Goal: Find specific page/section: Find specific page/section

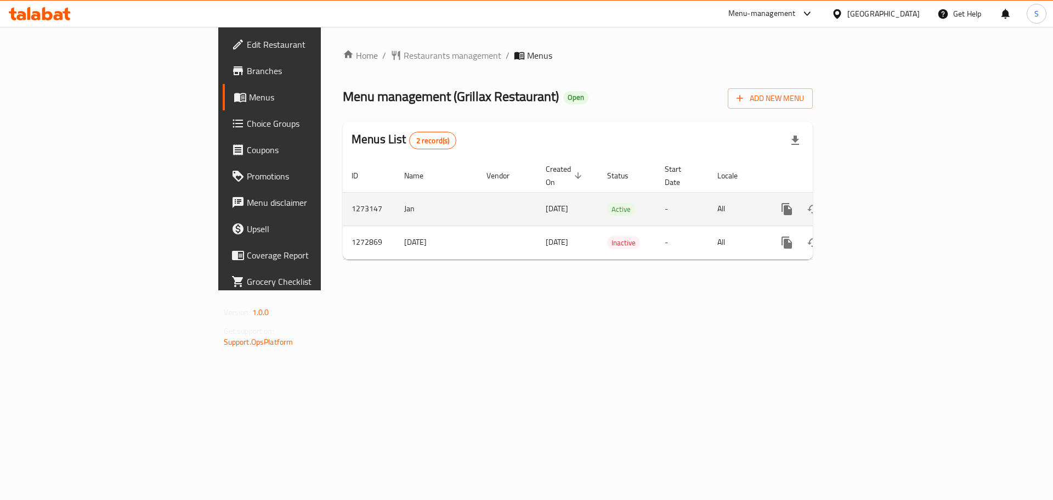
click at [872, 202] on icon "enhanced table" at bounding box center [865, 208] width 13 height 13
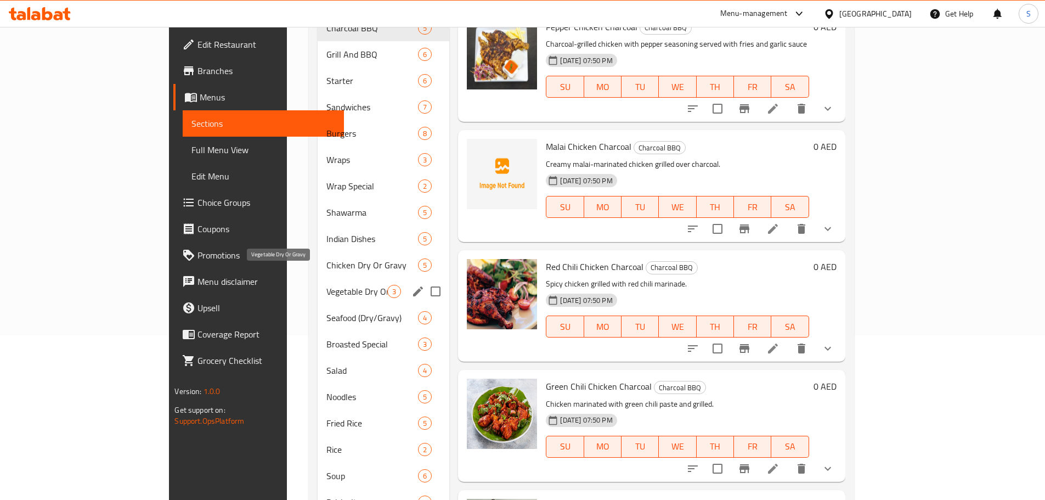
scroll to position [251, 0]
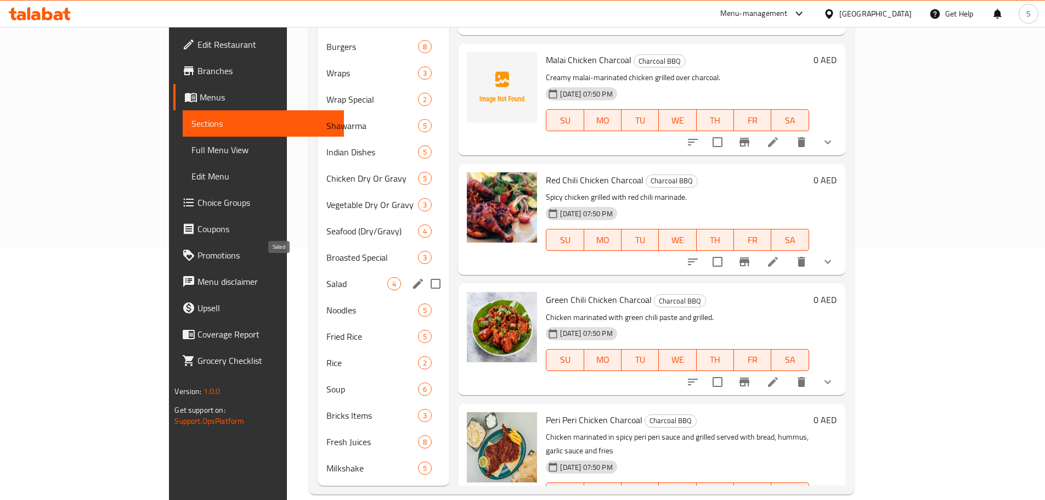
click at [326, 277] on span "Salad" at bounding box center [356, 283] width 61 height 13
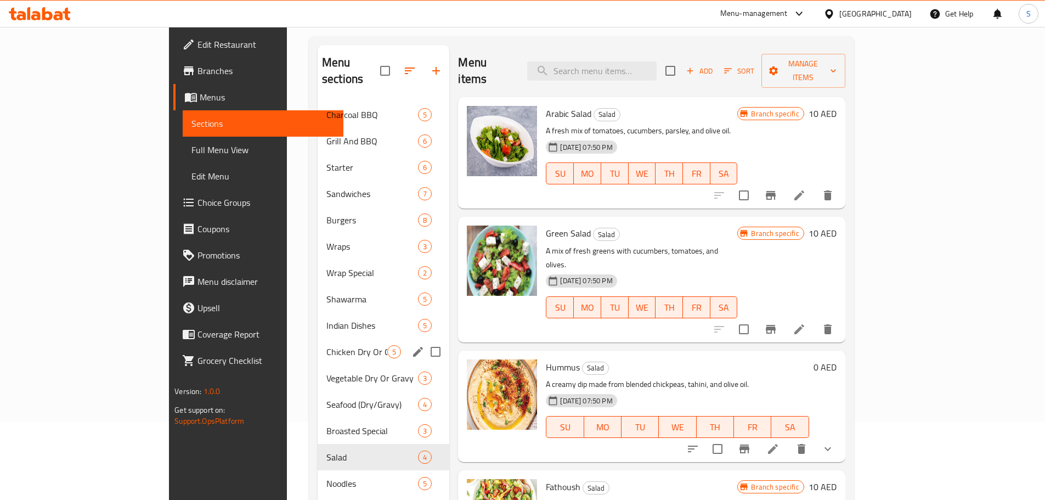
scroll to position [141, 0]
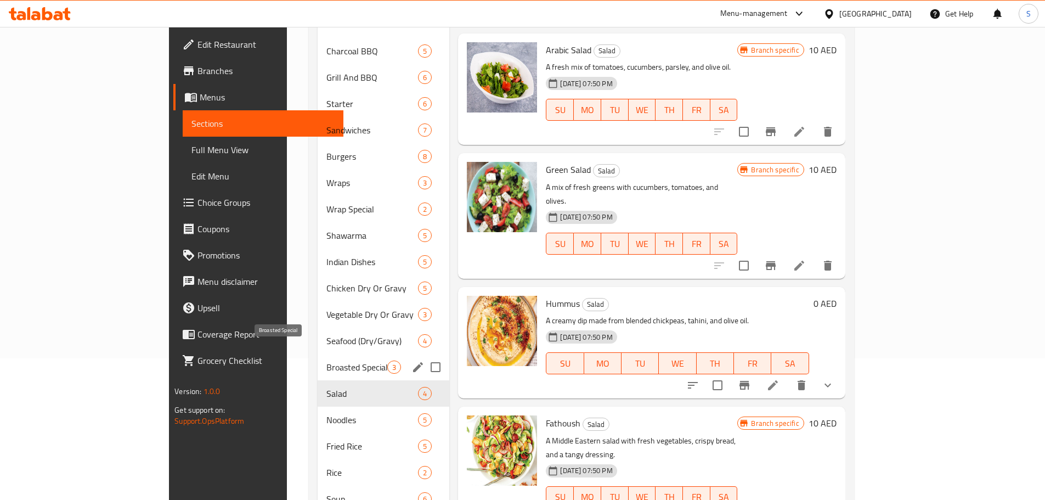
click at [326, 360] on span "Broasted Special" at bounding box center [356, 366] width 61 height 13
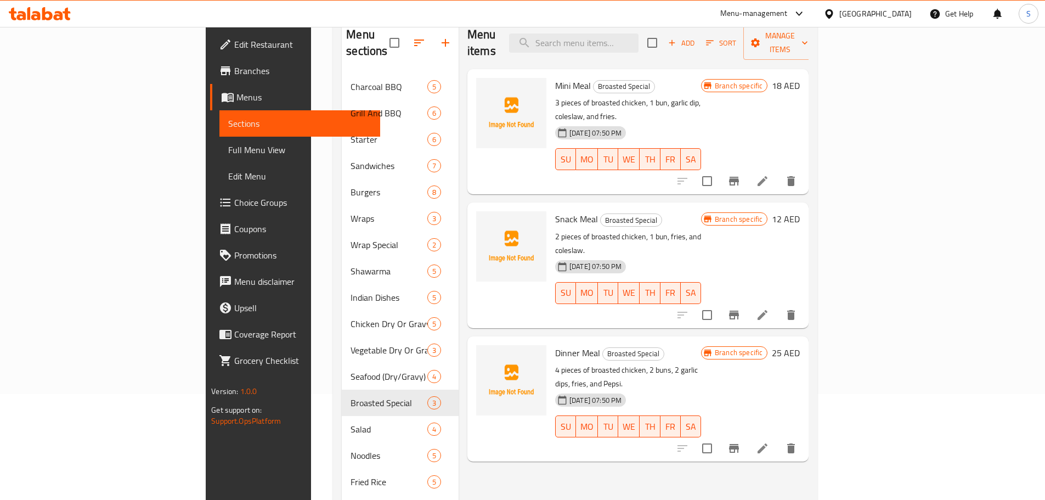
scroll to position [87, 0]
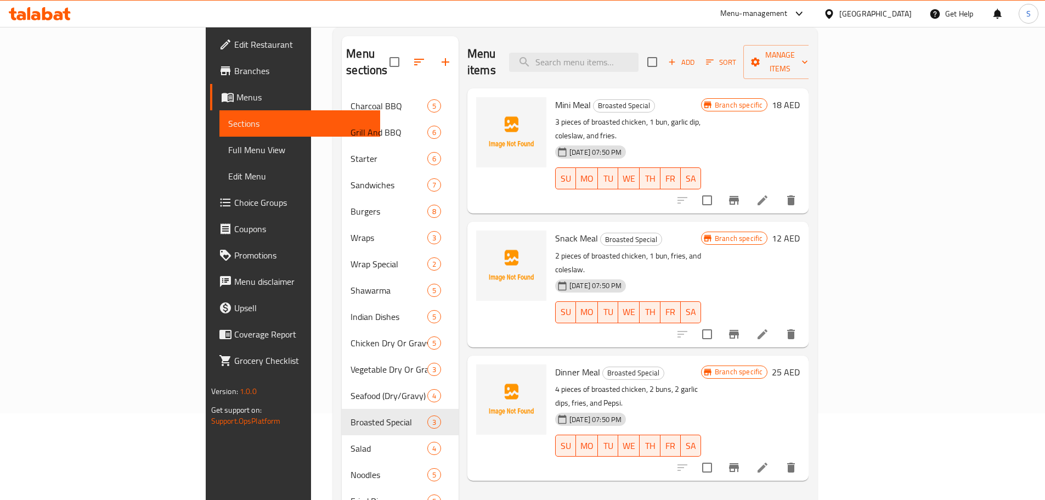
click at [234, 48] on span "Edit Restaurant" at bounding box center [302, 44] width 137 height 13
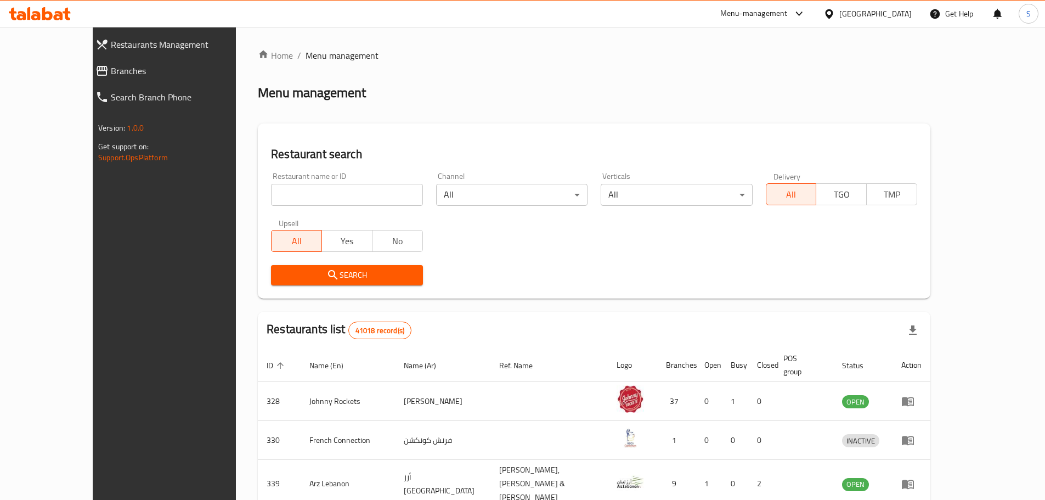
click at [271, 197] on input "search" at bounding box center [346, 195] width 151 height 22
paste input "673967"
type input "673967"
click at [336, 300] on div "Home / Menu management Menu management Restaurant search Restaurant name or ID …" at bounding box center [594, 424] width 672 height 751
click at [339, 275] on span "Search" at bounding box center [347, 275] width 134 height 14
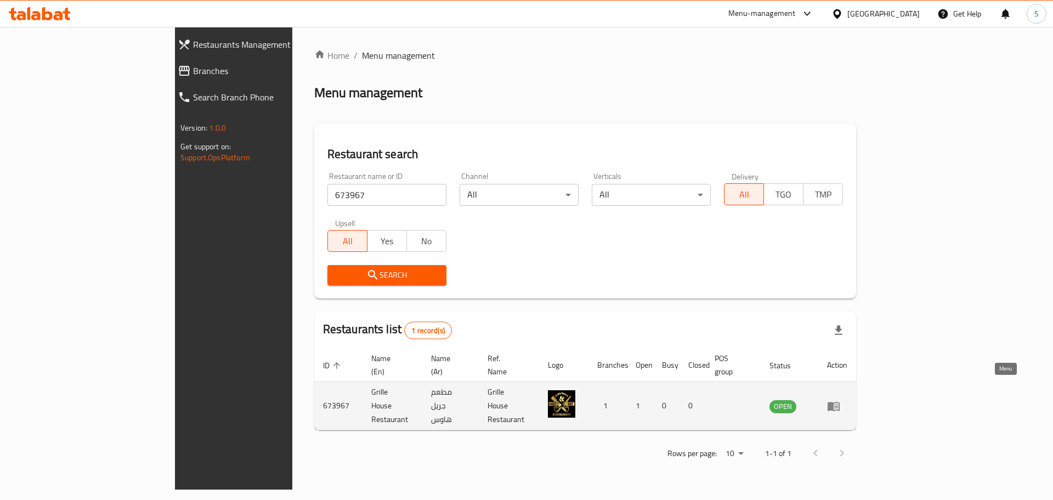
click at [838, 404] on icon "enhanced table" at bounding box center [836, 406] width 4 height 4
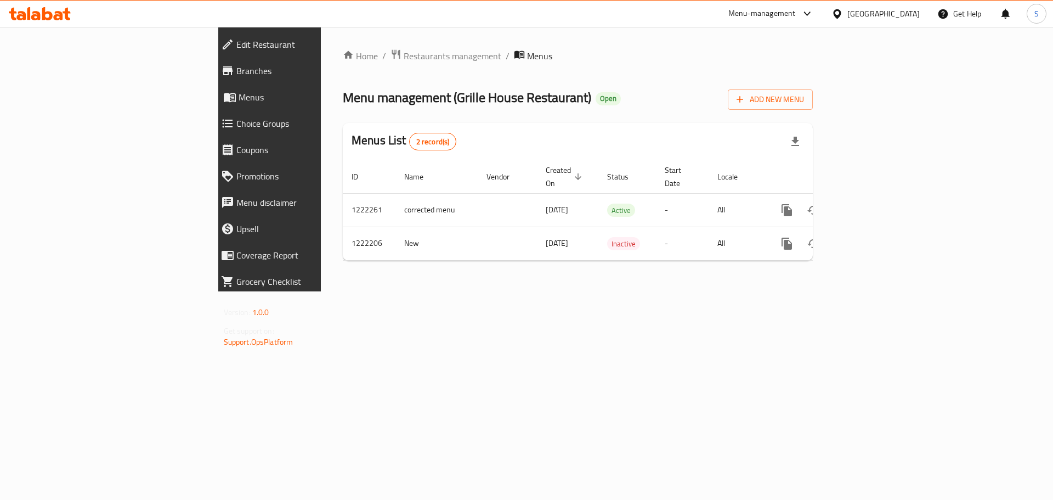
click at [236, 42] on span "Edit Restaurant" at bounding box center [310, 44] width 149 height 13
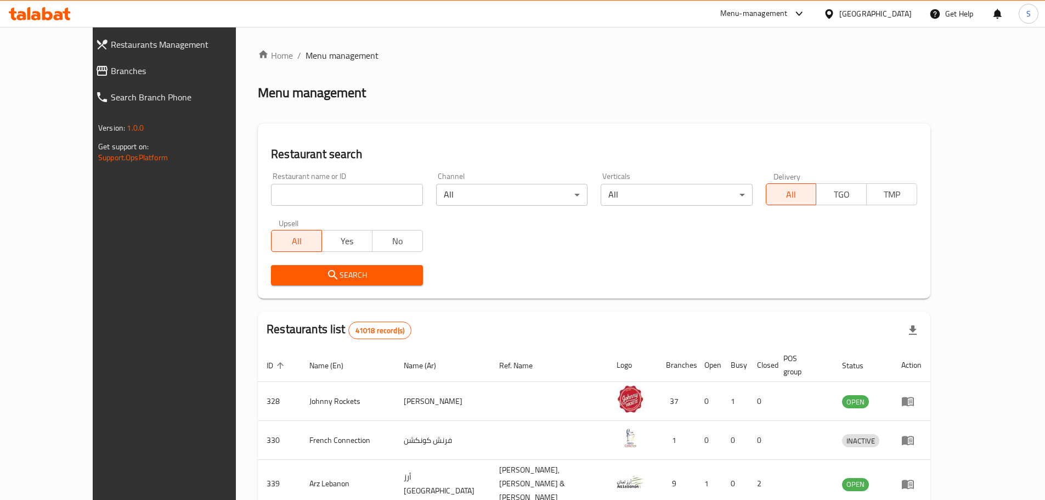
click at [271, 191] on input "search" at bounding box center [346, 195] width 151 height 22
paste input "10918"
type input "10918"
click at [280, 277] on span "Search" at bounding box center [347, 275] width 134 height 14
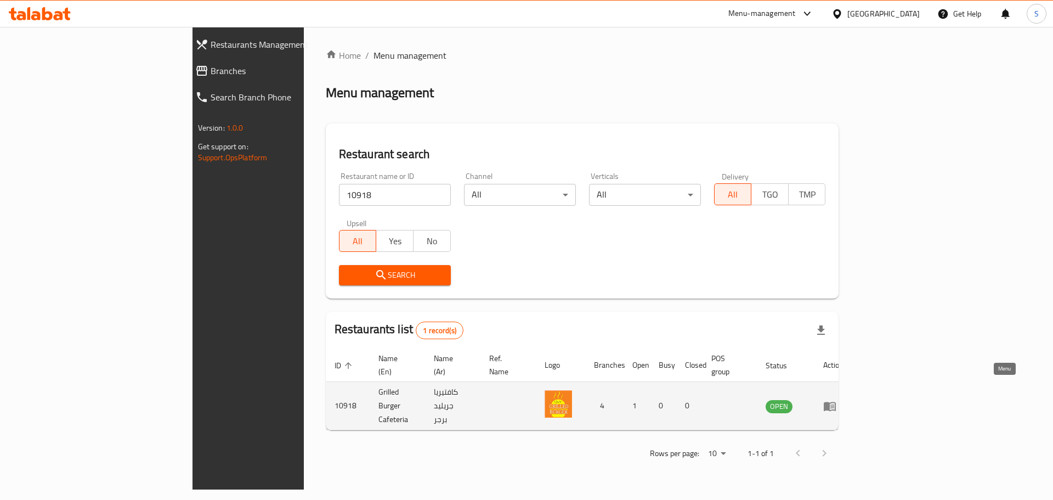
click at [836, 401] on icon "enhanced table" at bounding box center [830, 405] width 12 height 9
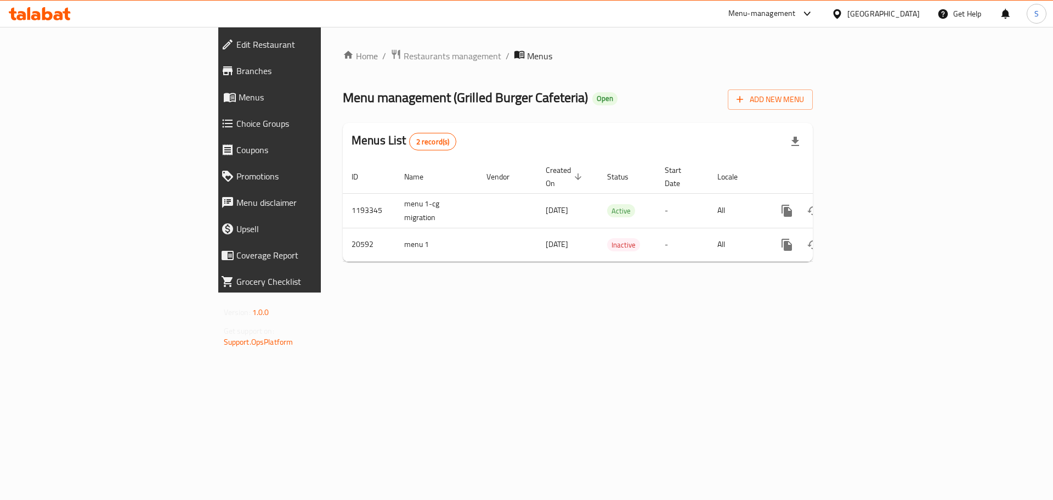
click at [33, 26] on div "Menu-management United Arab Emirates Get Help S" at bounding box center [526, 14] width 1053 height 26
click at [236, 42] on span "Edit Restaurant" at bounding box center [310, 44] width 149 height 13
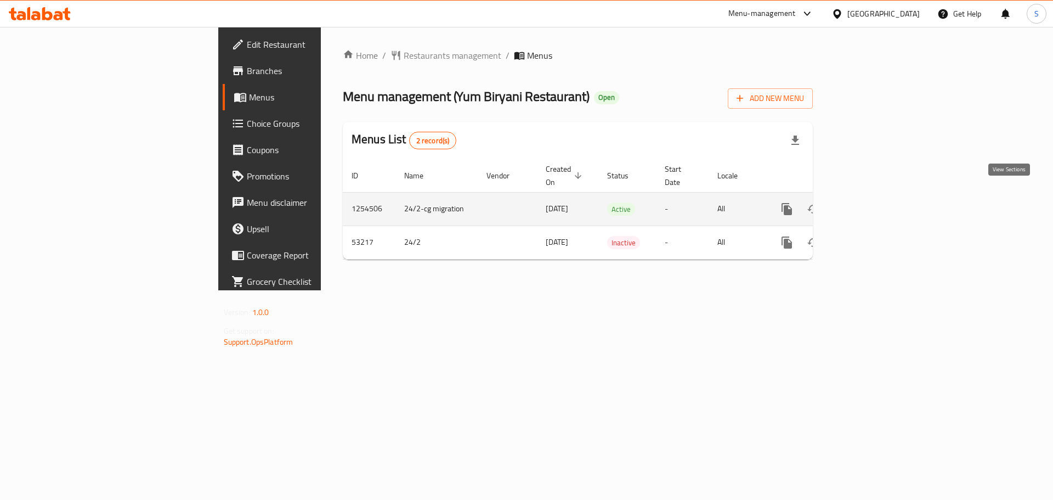
click at [872, 202] on icon "enhanced table" at bounding box center [865, 208] width 13 height 13
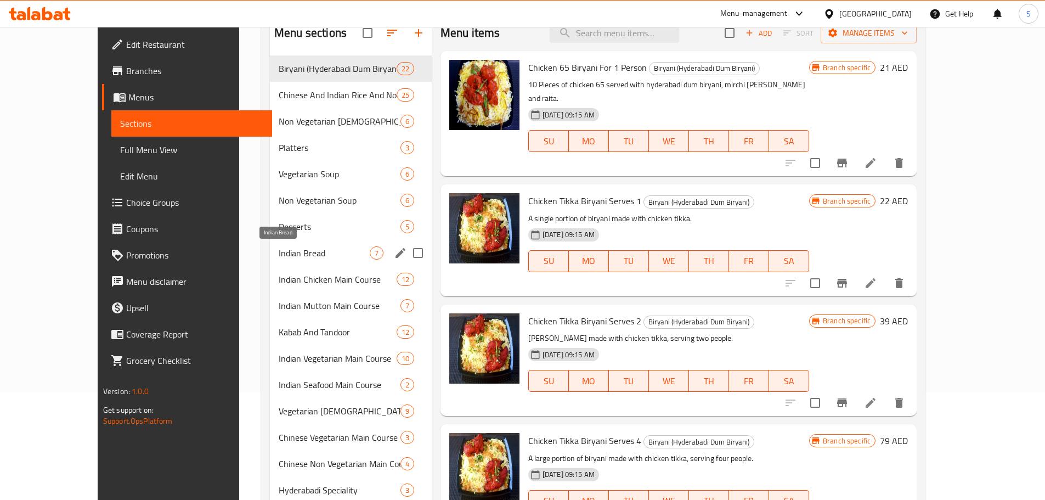
scroll to position [89, 0]
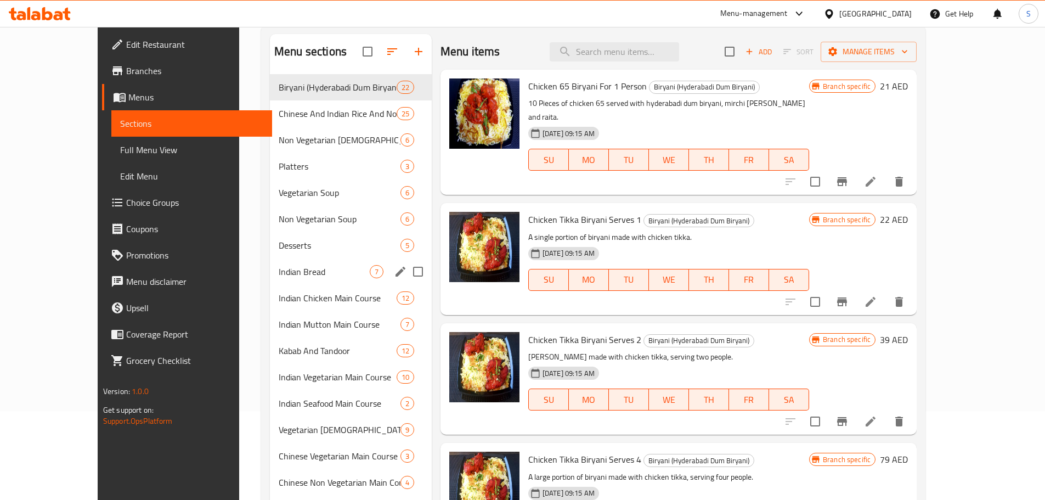
click at [291, 275] on span "Indian Bread" at bounding box center [324, 271] width 91 height 13
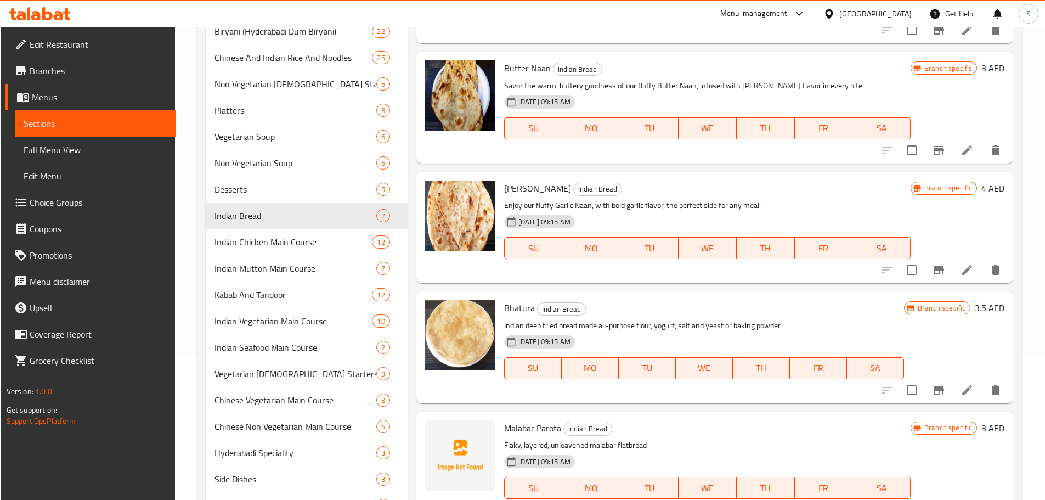
scroll to position [198, 0]
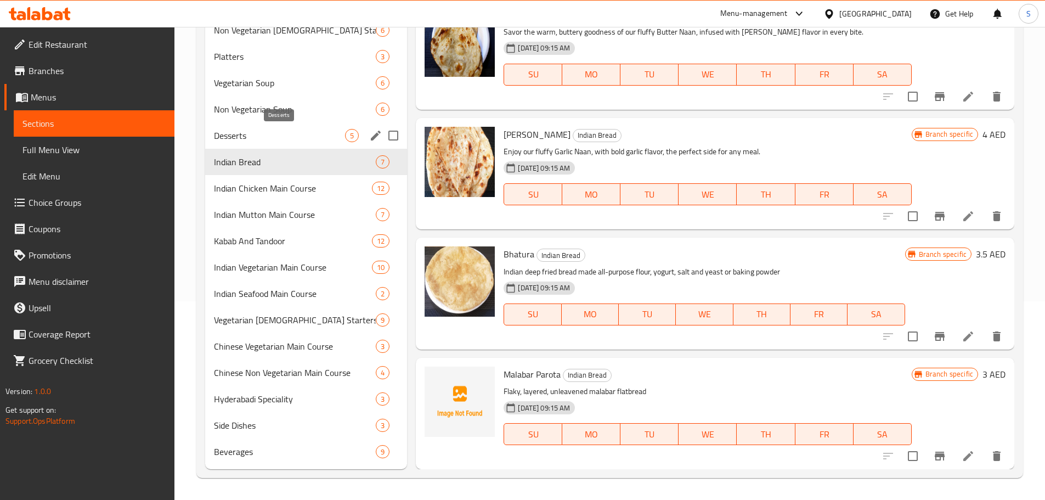
click at [250, 137] on span "Desserts" at bounding box center [280, 135] width 132 height 13
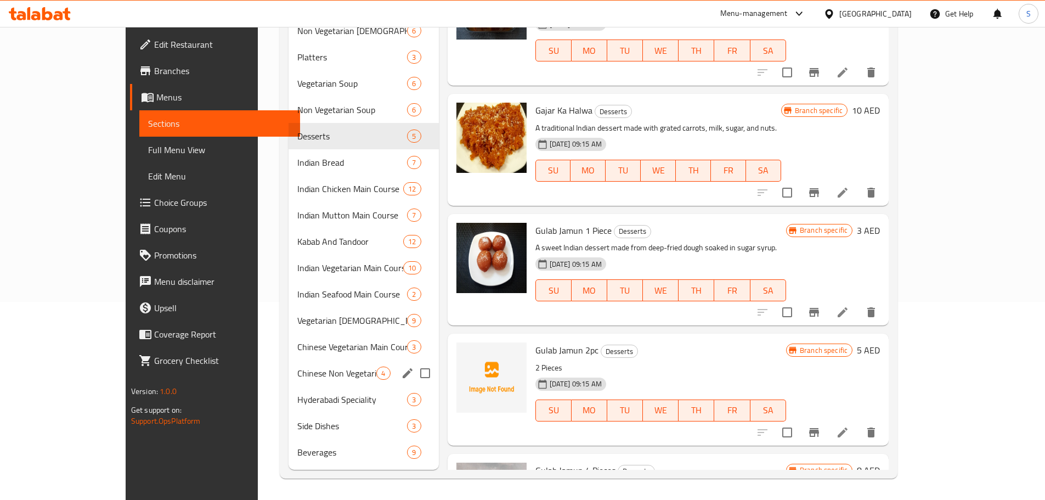
scroll to position [198, 0]
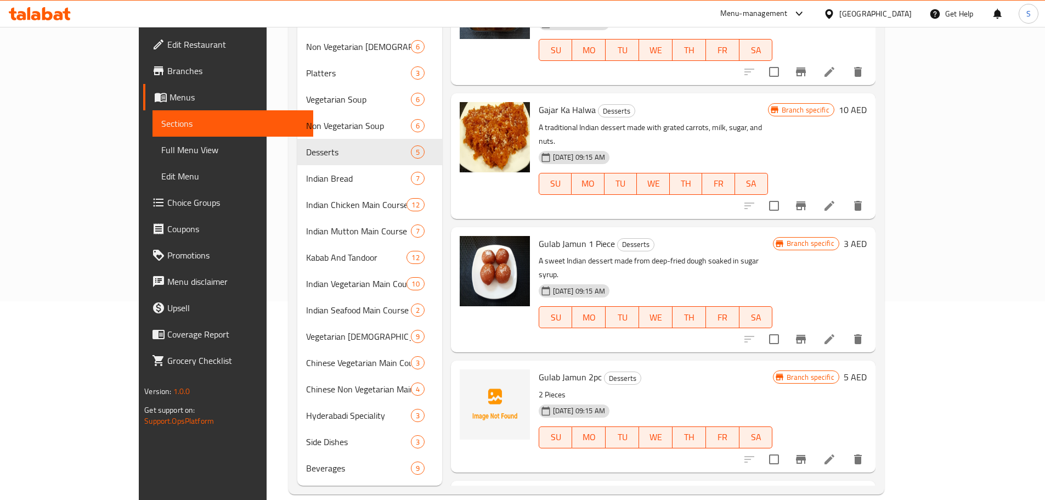
click at [28, 14] on icon at bounding box center [28, 13] width 3 height 13
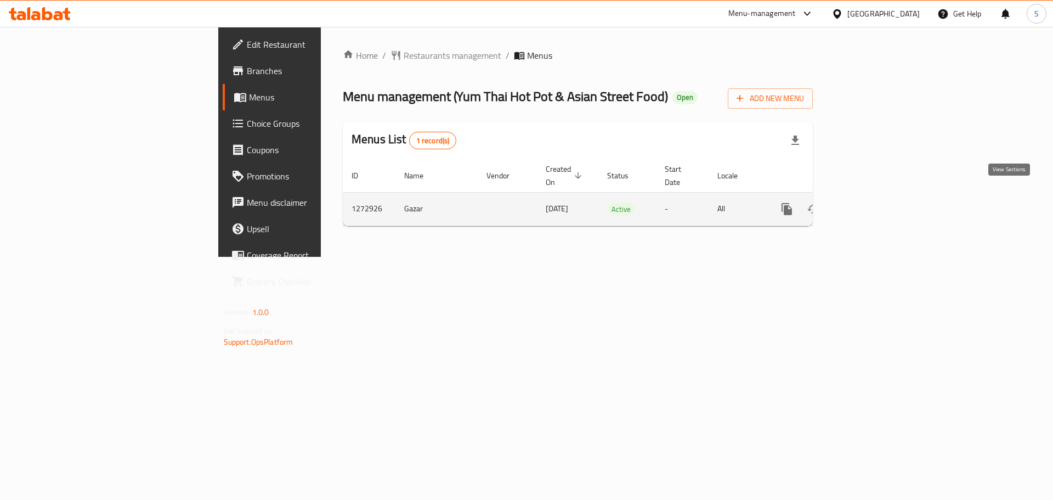
click at [879, 197] on link "enhanced table" at bounding box center [866, 209] width 26 height 26
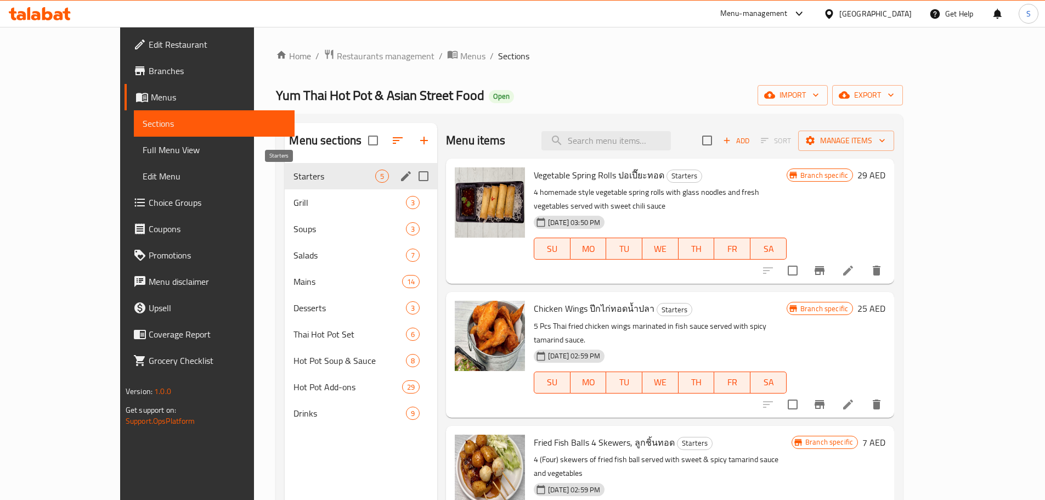
click at [293, 177] on span "Starters" at bounding box center [334, 175] width 82 height 13
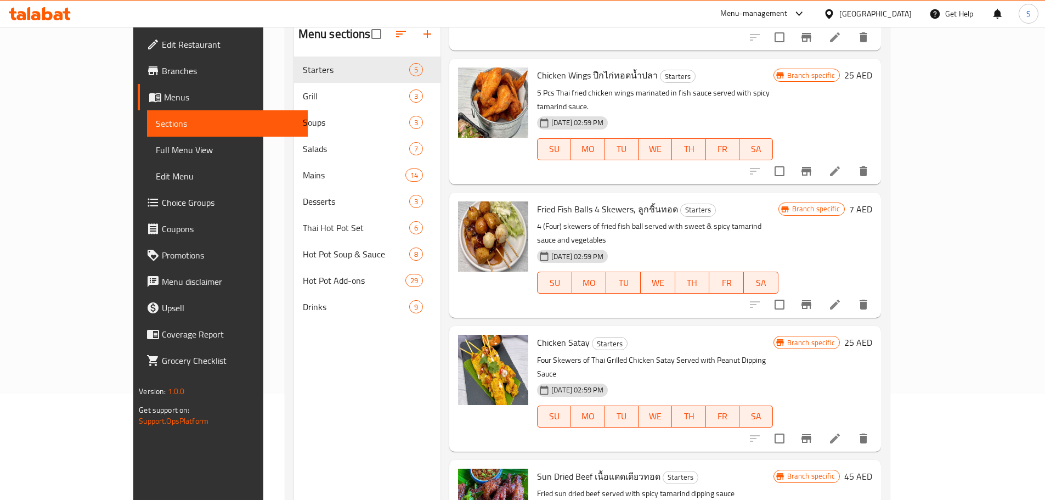
scroll to position [154, 0]
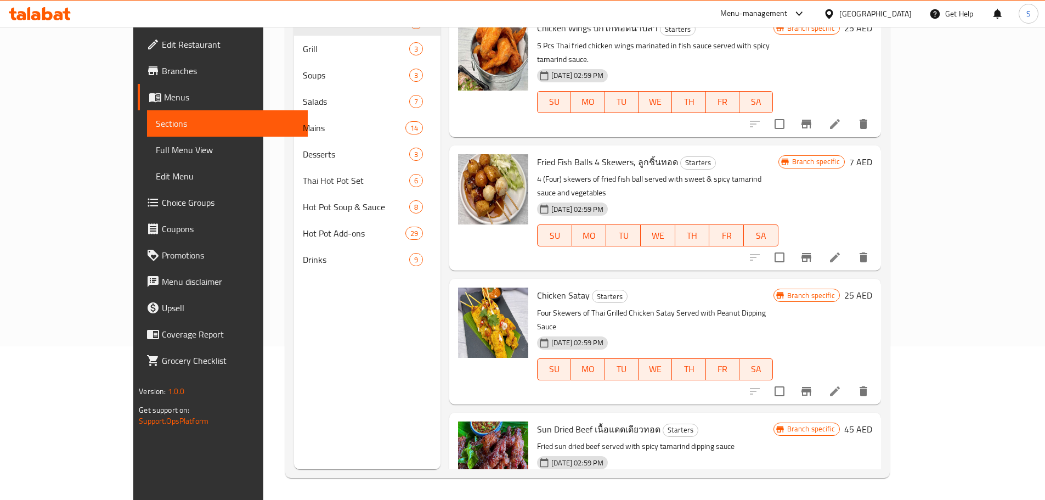
click at [53, 15] on icon at bounding box center [40, 13] width 62 height 13
